Goal: Task Accomplishment & Management: Manage account settings

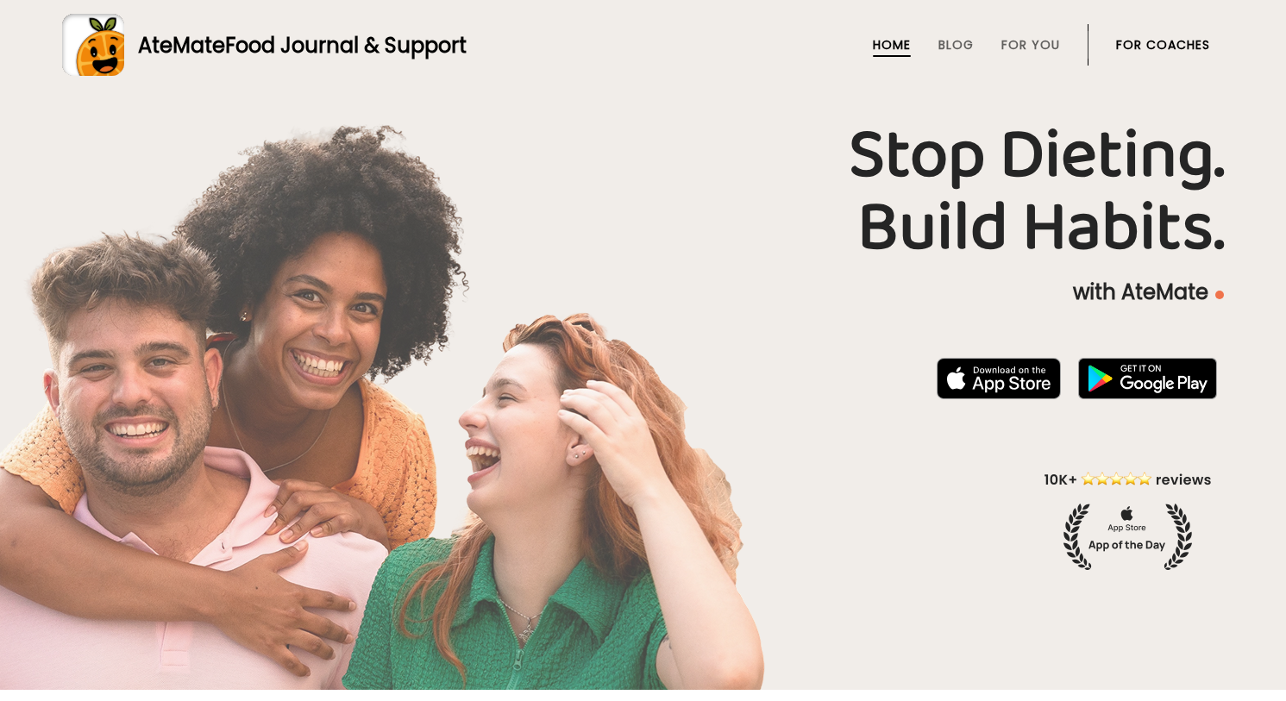
click at [1175, 46] on link "For Coaches" at bounding box center [1163, 45] width 94 height 14
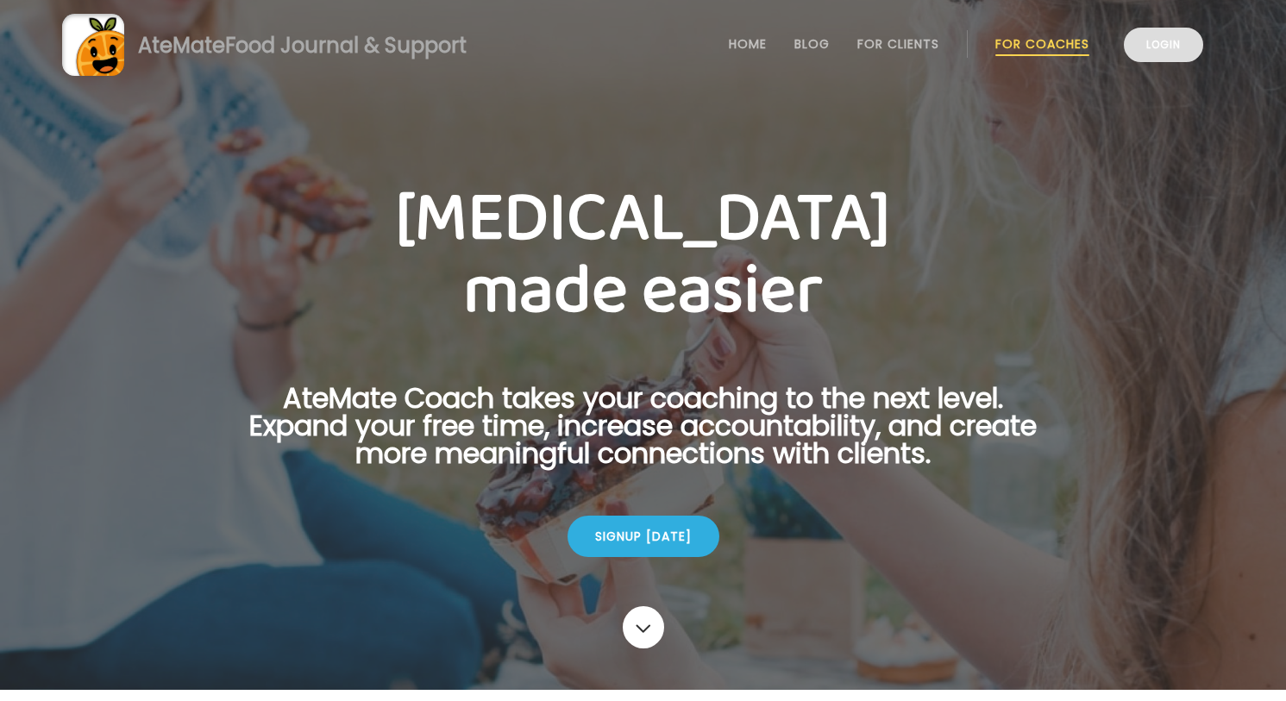
click at [1174, 57] on link "Login" at bounding box center [1163, 45] width 79 height 34
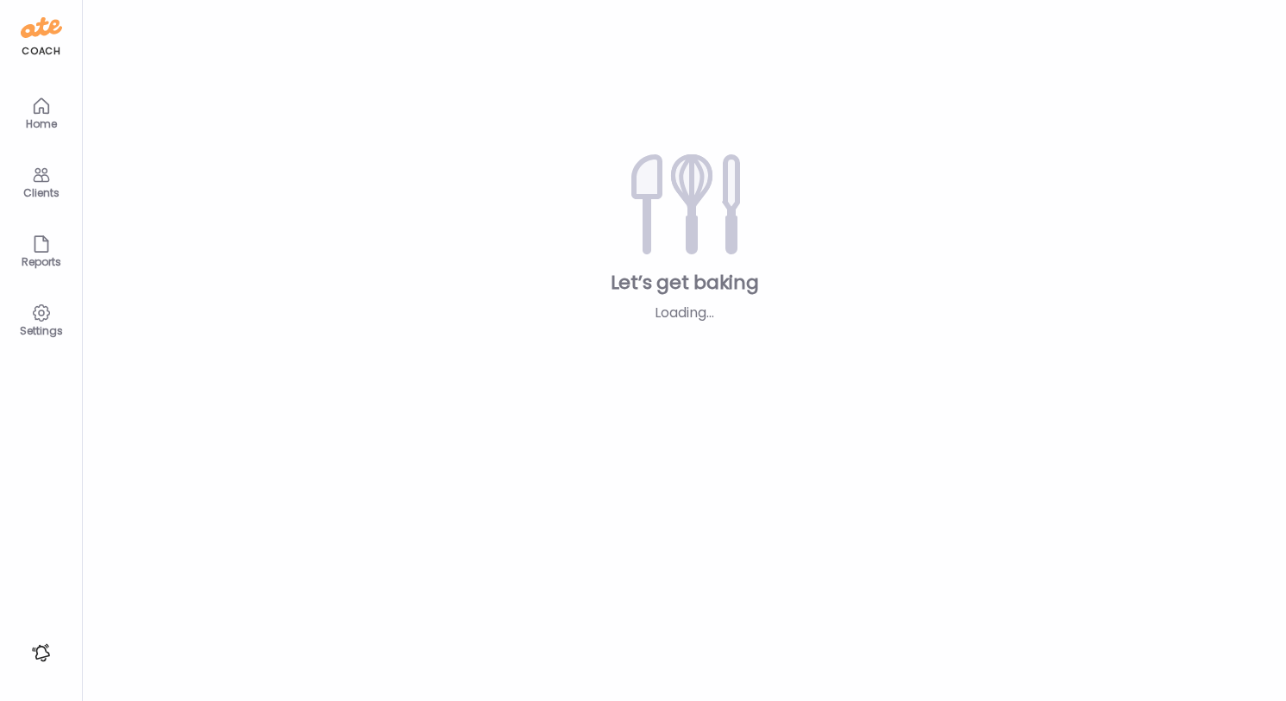
type textarea "**********"
type input "**********"
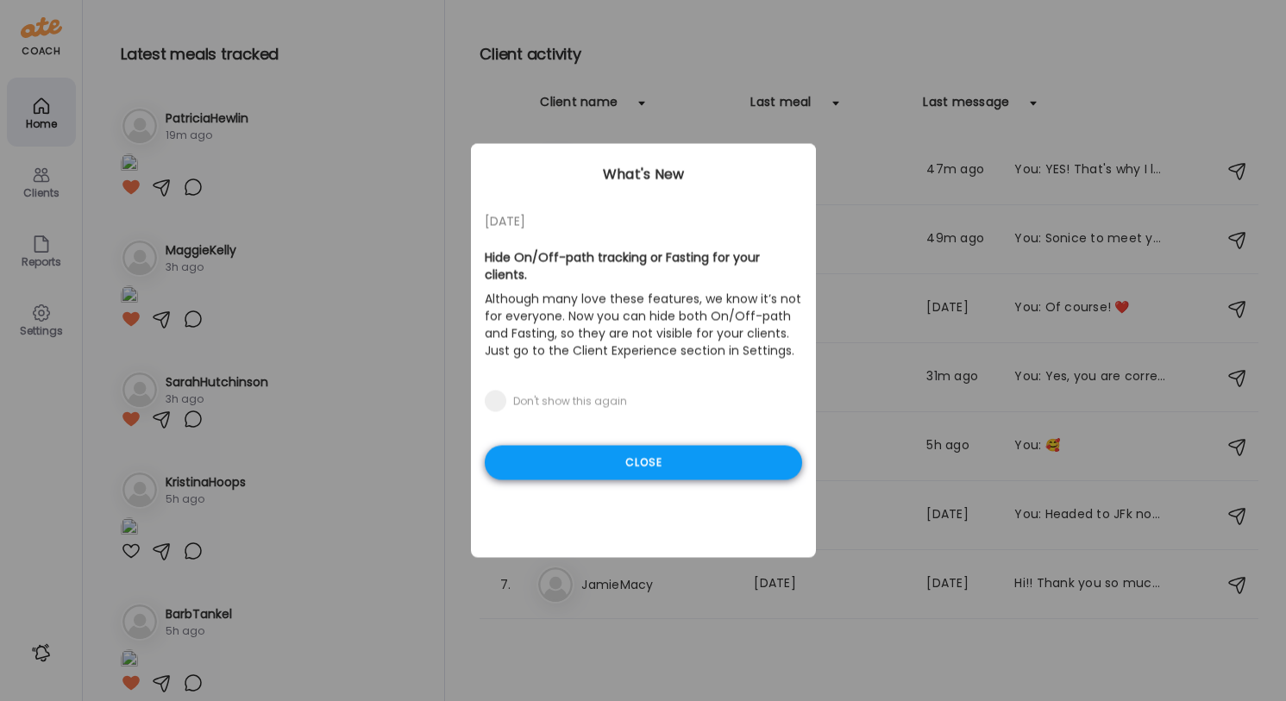
click at [694, 472] on div "Close" at bounding box center [643, 463] width 317 height 34
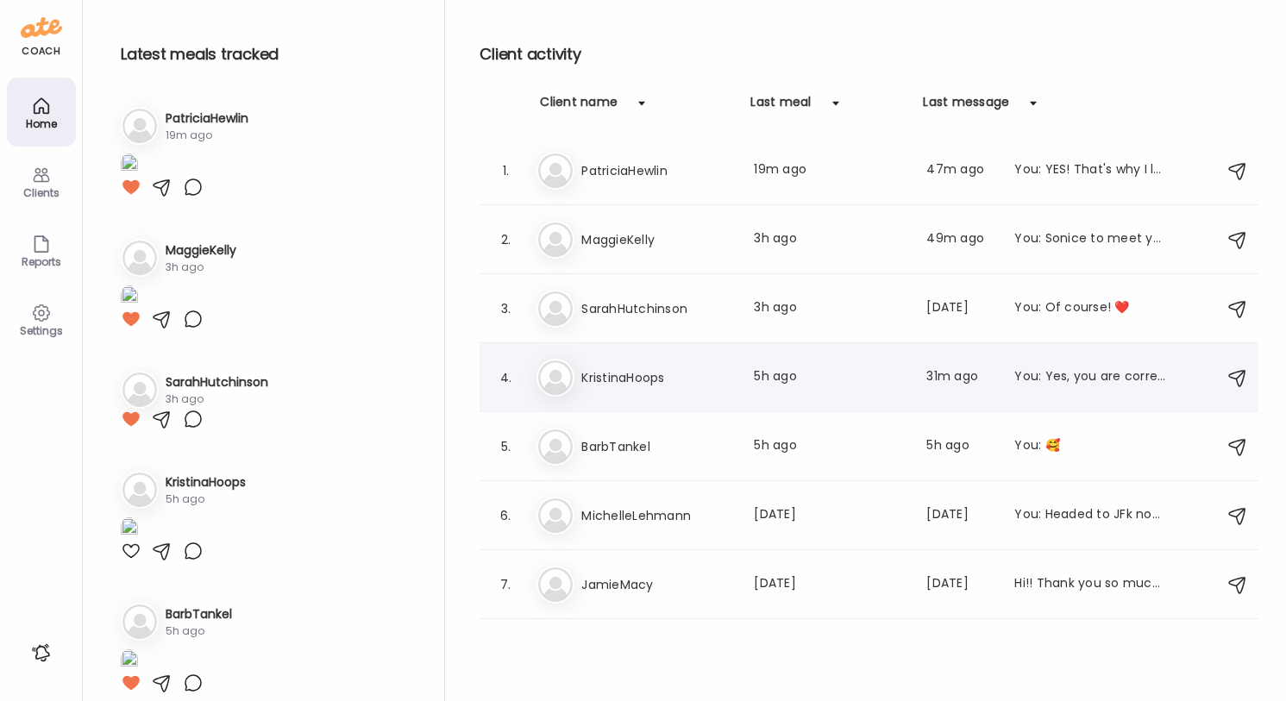
click at [865, 404] on div "4. Kr KristinaHoops Last meal: 5h ago Last message: 31m ago You: Yes, you are c…" at bounding box center [868, 377] width 779 height 69
click at [1041, 401] on div "4. Kr KristinaHoops Last meal: 5h ago Last message: 31m ago You: Yes, you are c…" at bounding box center [868, 377] width 779 height 69
click at [1060, 388] on div "Kr KristinaHoops Last meal: 5h ago Last message: 31m ago You: Yes, you are corr…" at bounding box center [871, 378] width 670 height 38
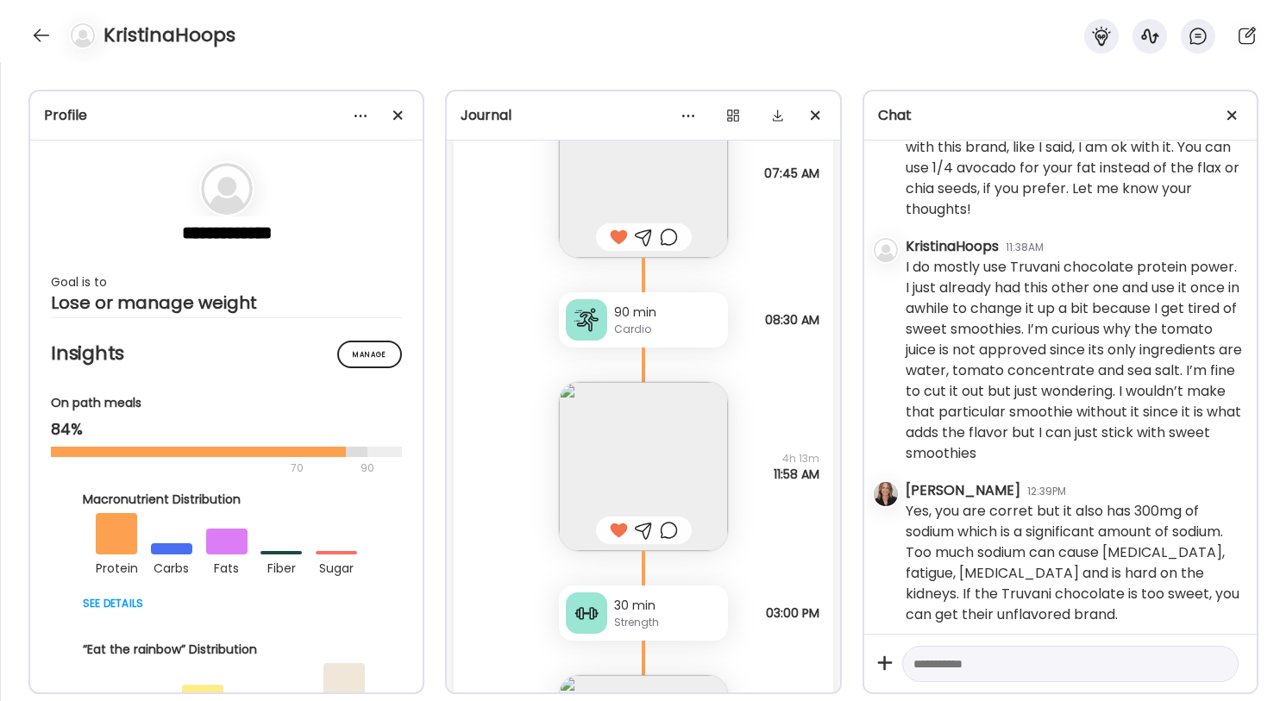
scroll to position [3542, 0]
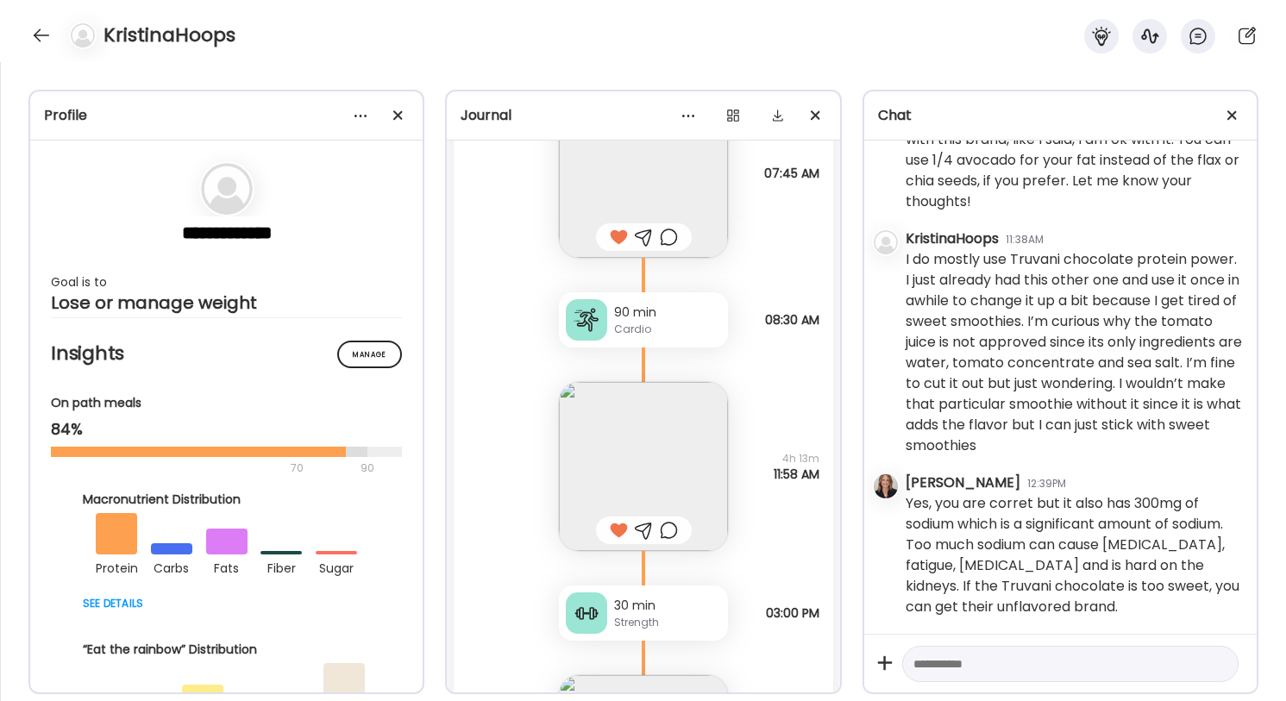
click at [982, 662] on textarea at bounding box center [1054, 664] width 283 height 21
type textarea "**********"
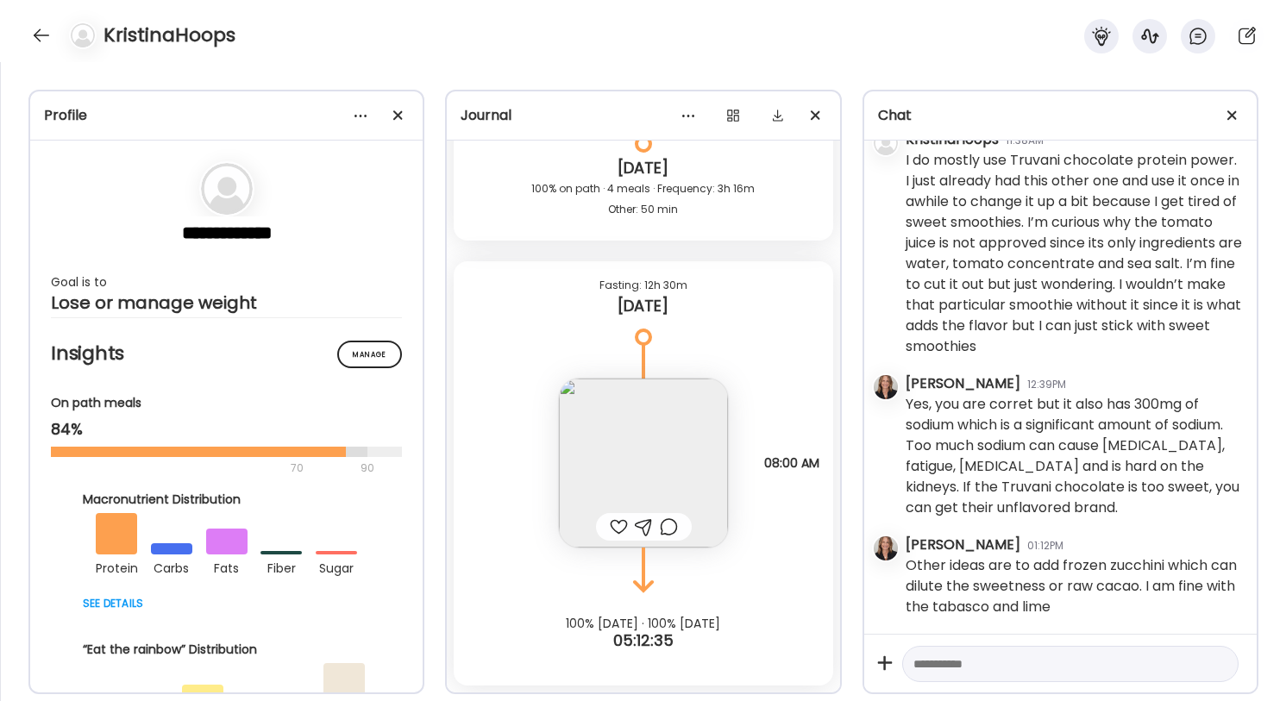
scroll to position [5616, 0]
click at [39, 38] on div at bounding box center [42, 36] width 28 height 28
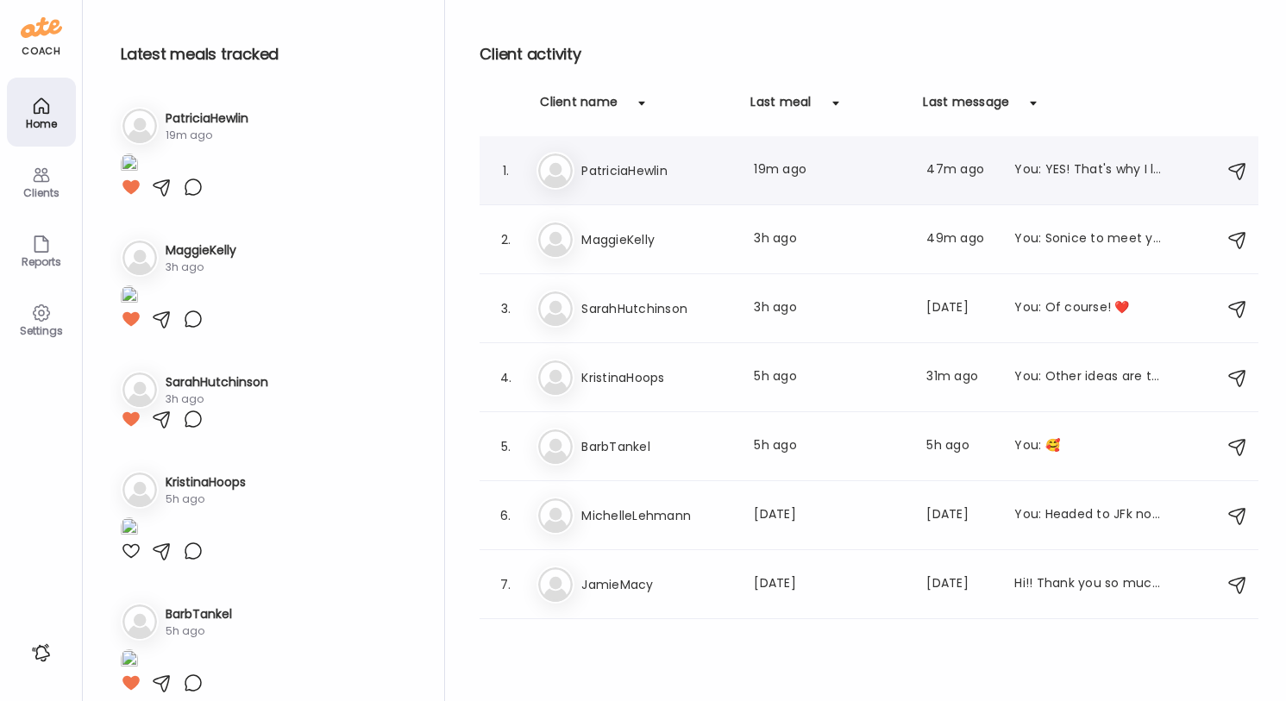
click at [772, 166] on div "Last meal: 19m ago" at bounding box center [830, 170] width 152 height 21
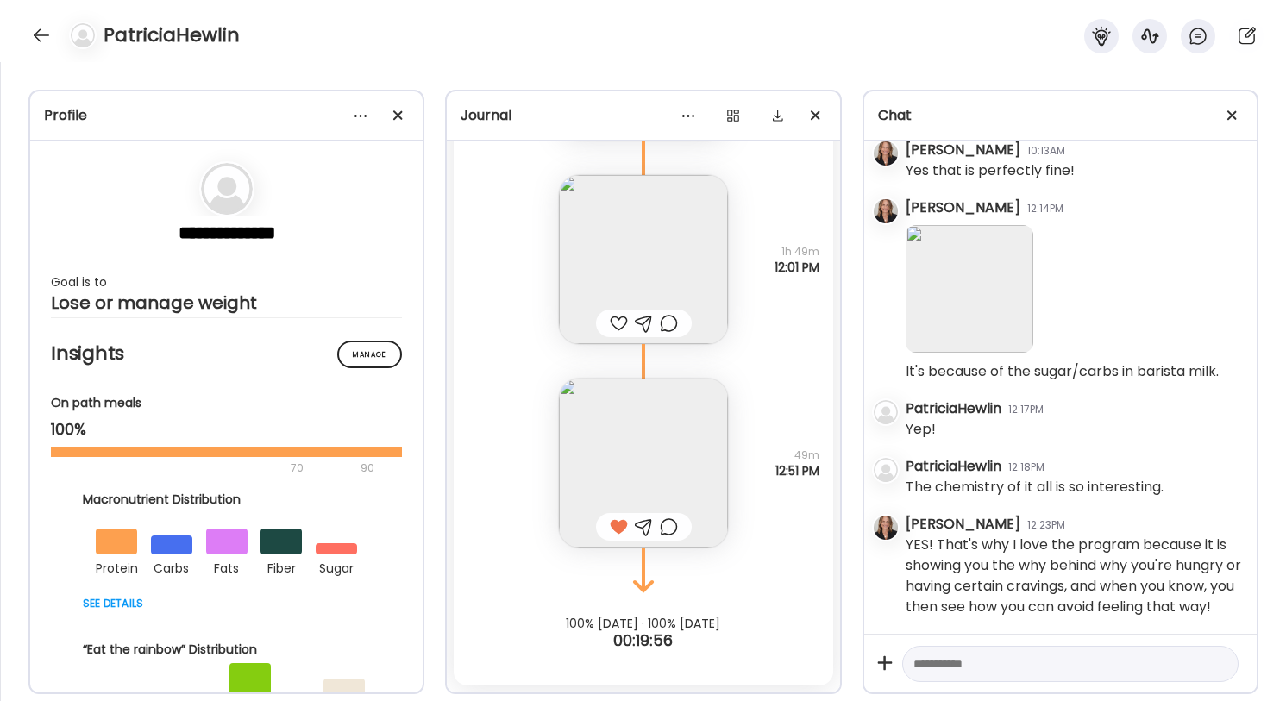
scroll to position [6163, 0]
click at [642, 432] on img at bounding box center [643, 463] width 169 height 169
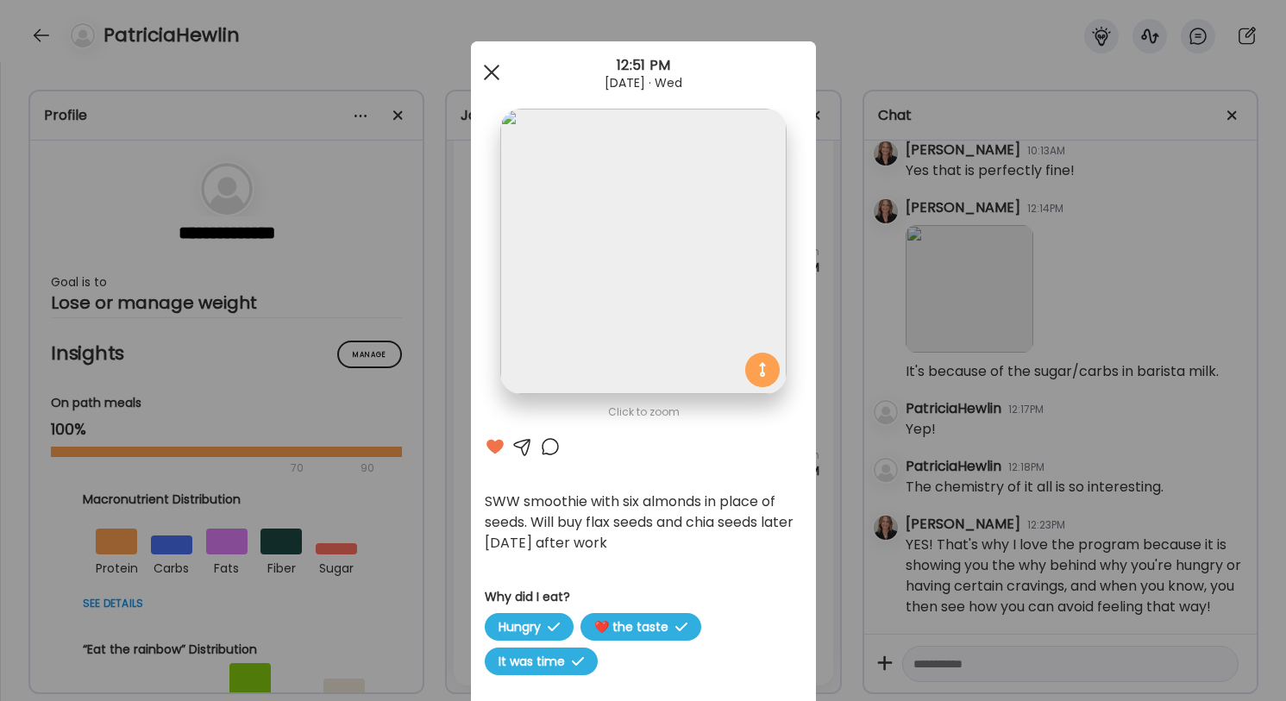
click at [501, 76] on div at bounding box center [491, 72] width 34 height 34
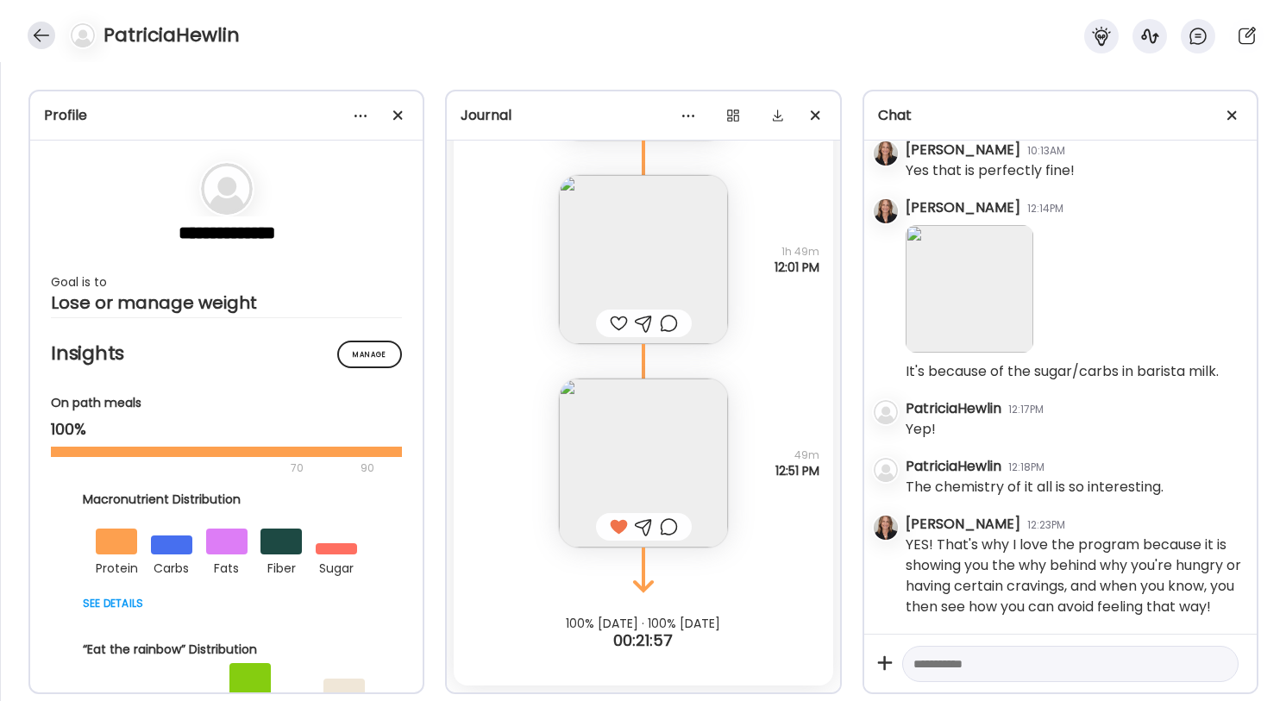
click at [41, 37] on div at bounding box center [42, 36] width 28 height 28
